Goal: Transaction & Acquisition: Purchase product/service

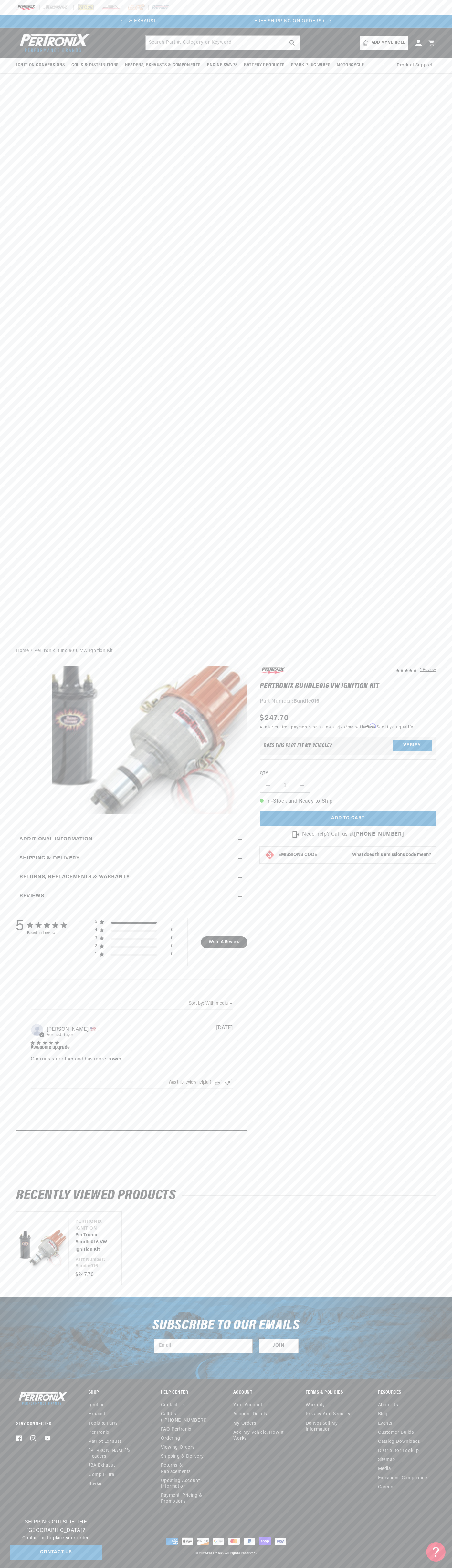
scroll to position [0, 196]
click at [29, 16] on slideshow-component "SHOP BEST SELLING IGNITION & EXHAUST FREE SHIPPING ON ORDERS OVER $109" at bounding box center [226, 21] width 452 height 13
click at [449, 749] on section "1 Review" at bounding box center [226, 900] width 452 height 481
click at [342, 1567] on html "Skip to content Your cart Your cart is empty Get the right parts the first time…" at bounding box center [226, 784] width 452 height 1568
click at [26, 1396] on img at bounding box center [42, 1398] width 52 height 15
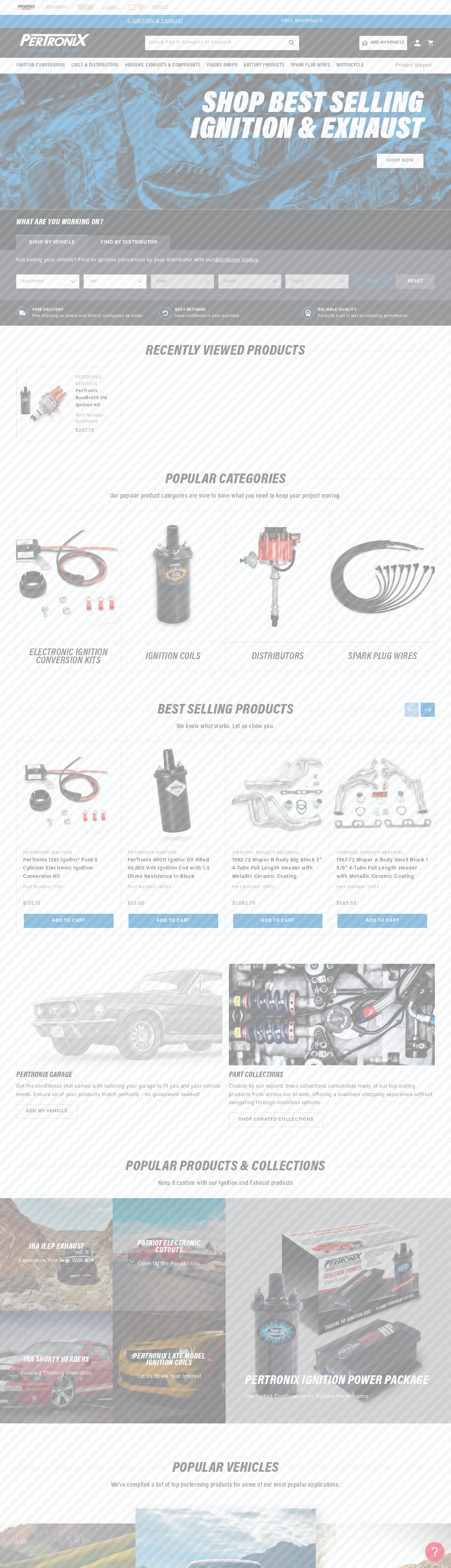
scroll to position [0, 196]
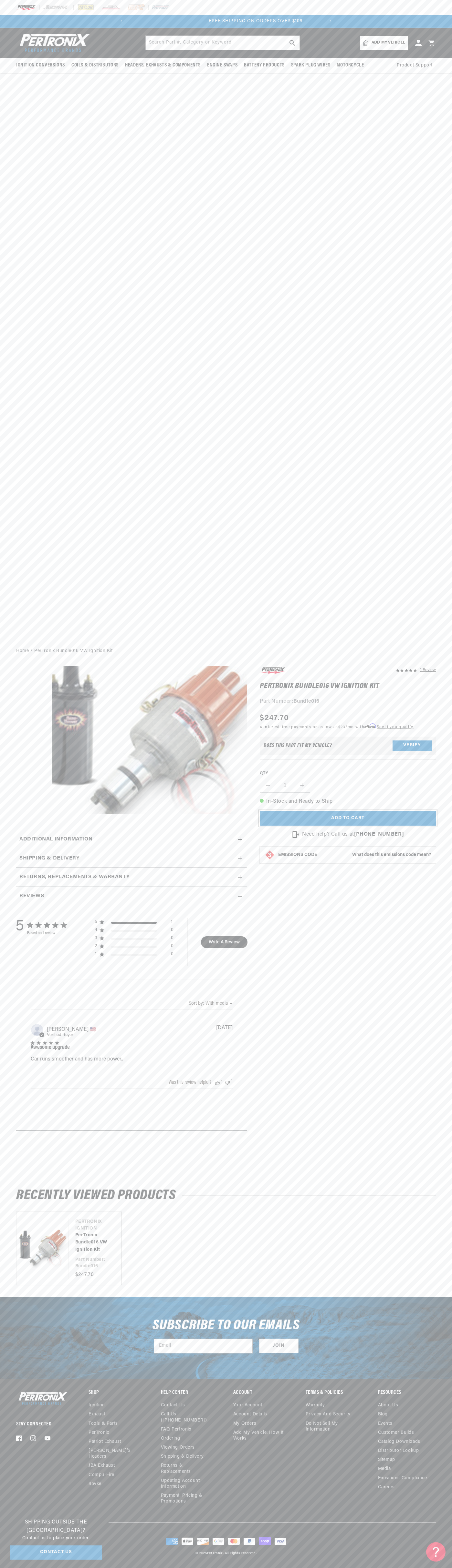
scroll to position [0, 196]
